Goal: Use online tool/utility: Utilize a website feature to perform a specific function

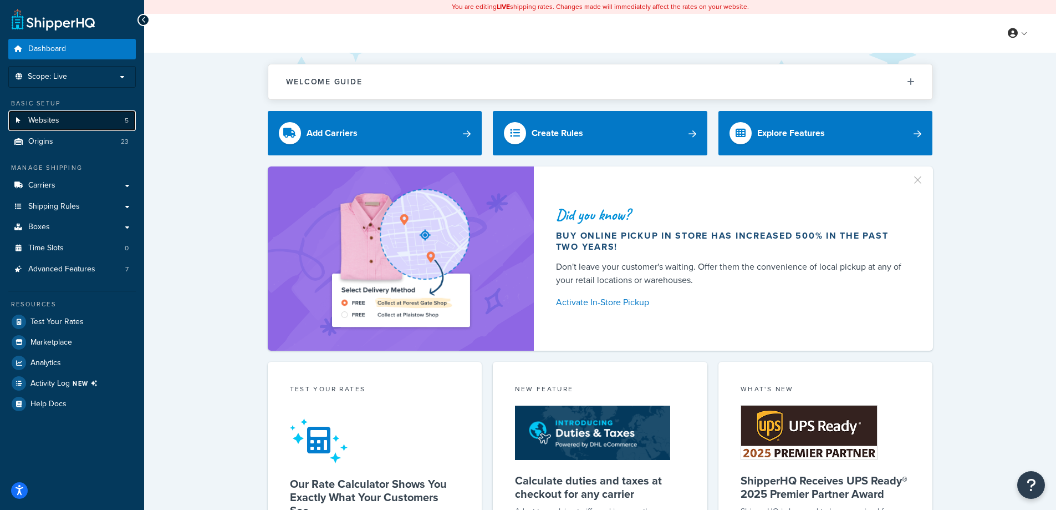
click at [71, 116] on link "Websites 5" at bounding box center [72, 120] width 128 height 21
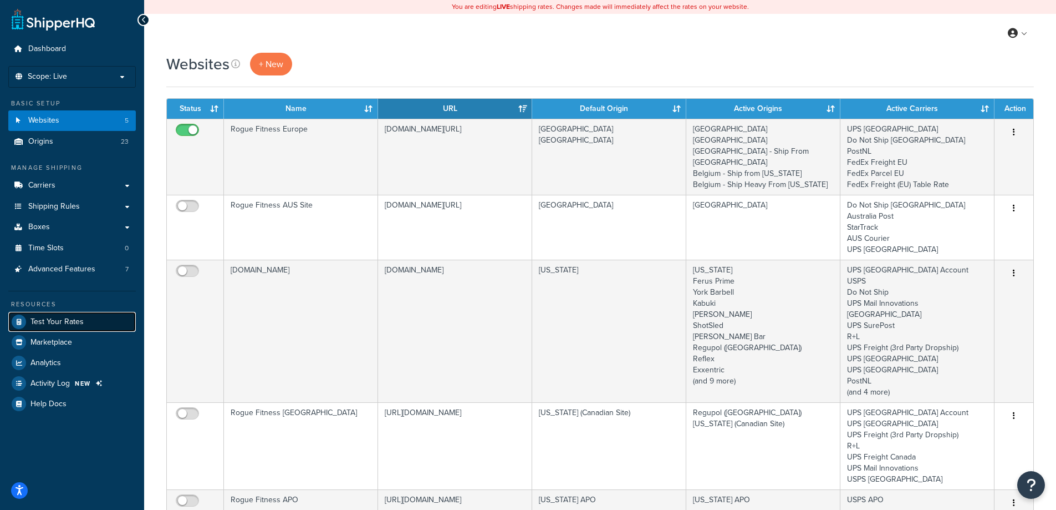
click at [32, 328] on link "Test Your Rates" at bounding box center [72, 322] width 128 height 20
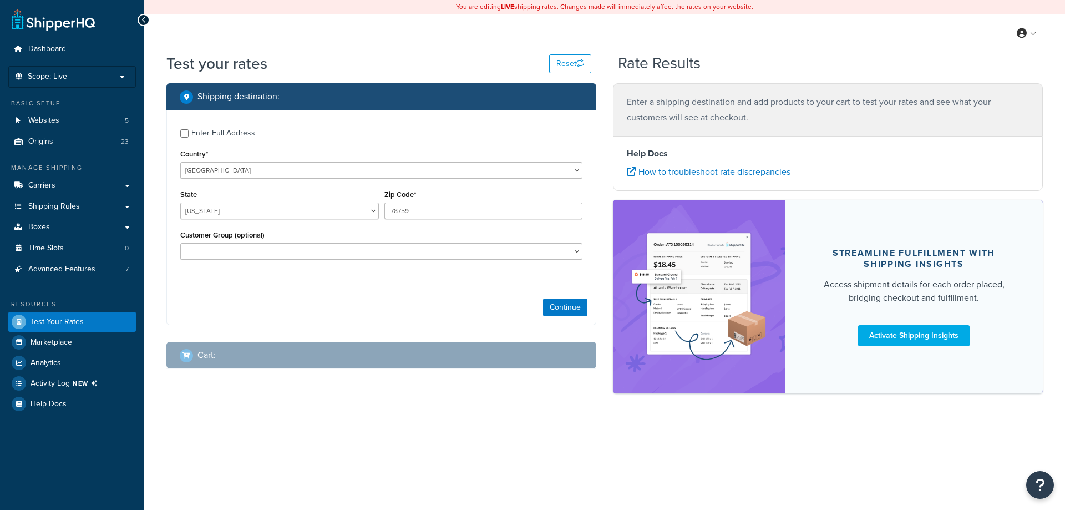
select select "[GEOGRAPHIC_DATA]"
